Goal: Information Seeking & Learning: Find specific fact

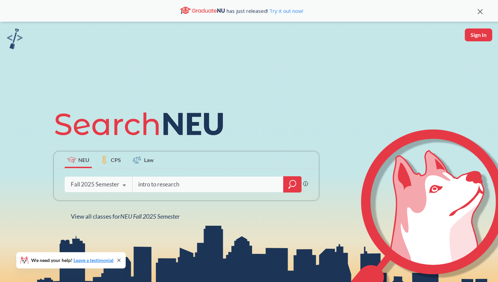
type input "intro to research"
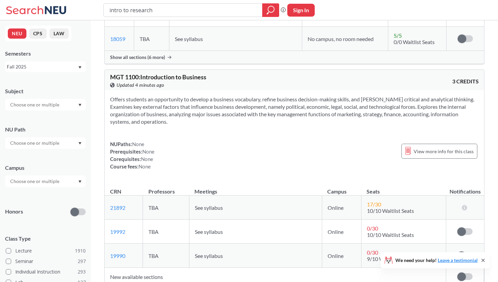
scroll to position [3848, 0]
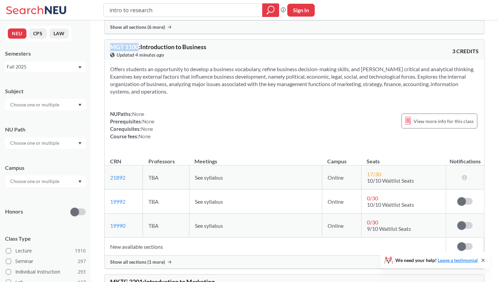
drag, startPoint x: 139, startPoint y: 27, endPoint x: 110, endPoint y: 27, distance: 29.2
click at [110, 43] on span "MGT 1100 : Introduction to Business" at bounding box center [158, 46] width 96 height 7
copy span "MGT 1100"
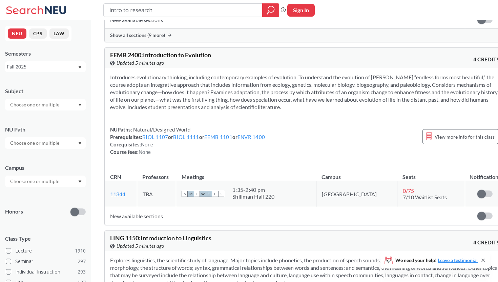
scroll to position [11805, 0]
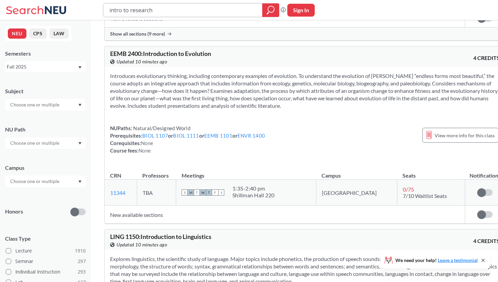
drag, startPoint x: 178, startPoint y: 6, endPoint x: 164, endPoint y: 10, distance: 14.4
click at [164, 10] on input "intro to research" at bounding box center [183, 10] width 149 height 12
paste input "GBST 1012"
type input "GBST 1012"
